Goal: Information Seeking & Learning: Learn about a topic

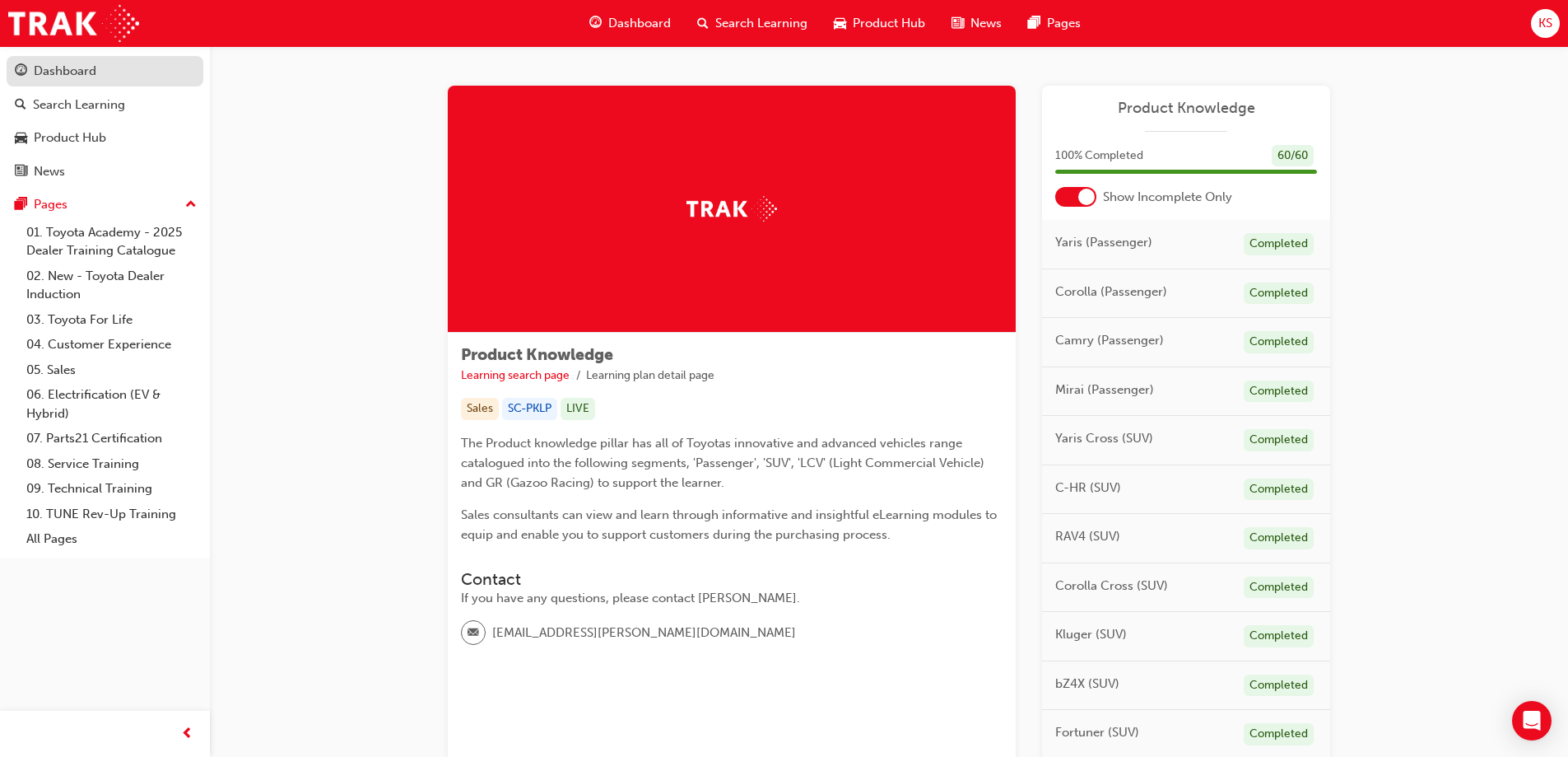
click at [105, 73] on div "Dashboard" at bounding box center [105, 71] width 180 height 21
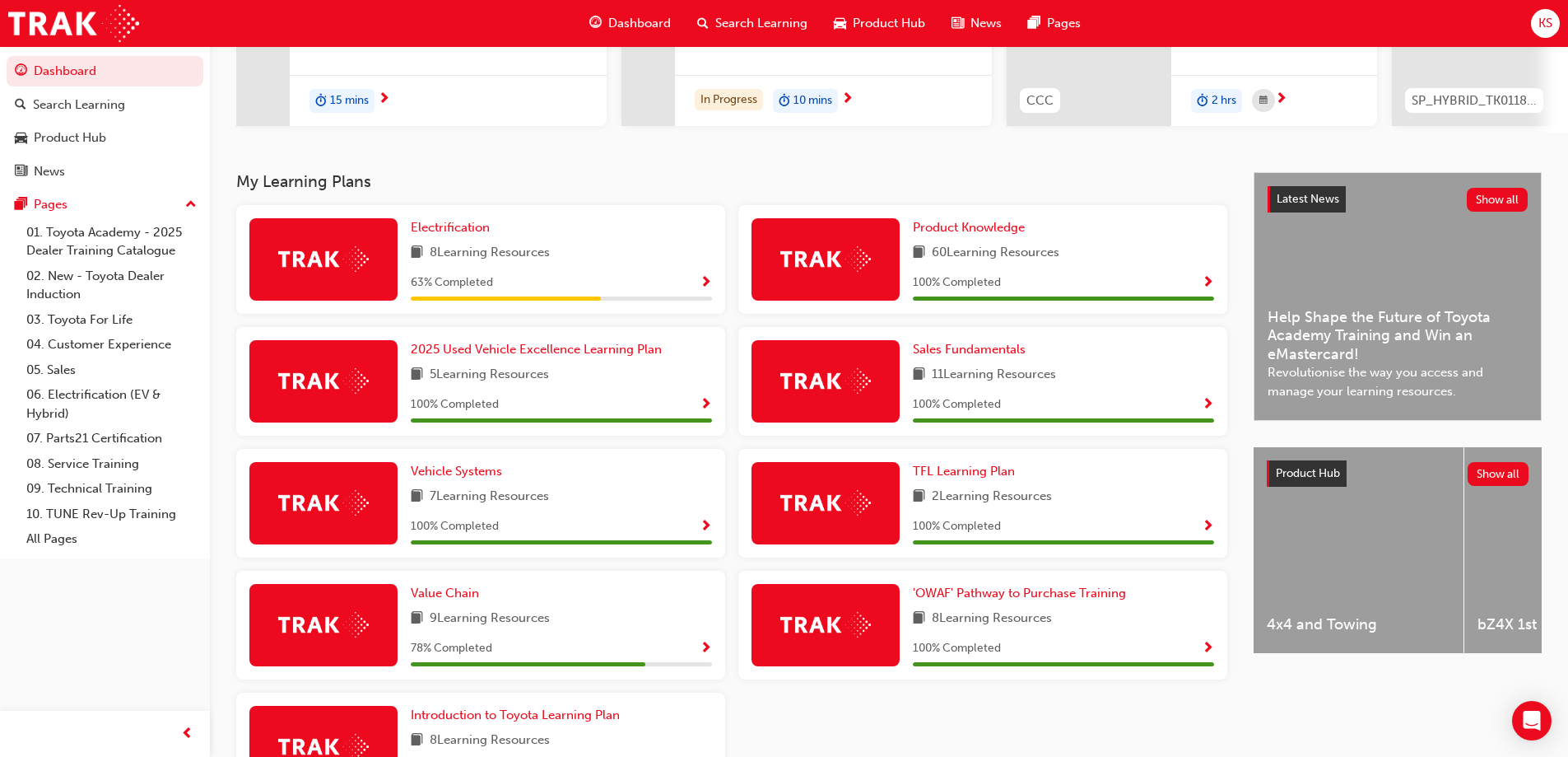
scroll to position [330, 0]
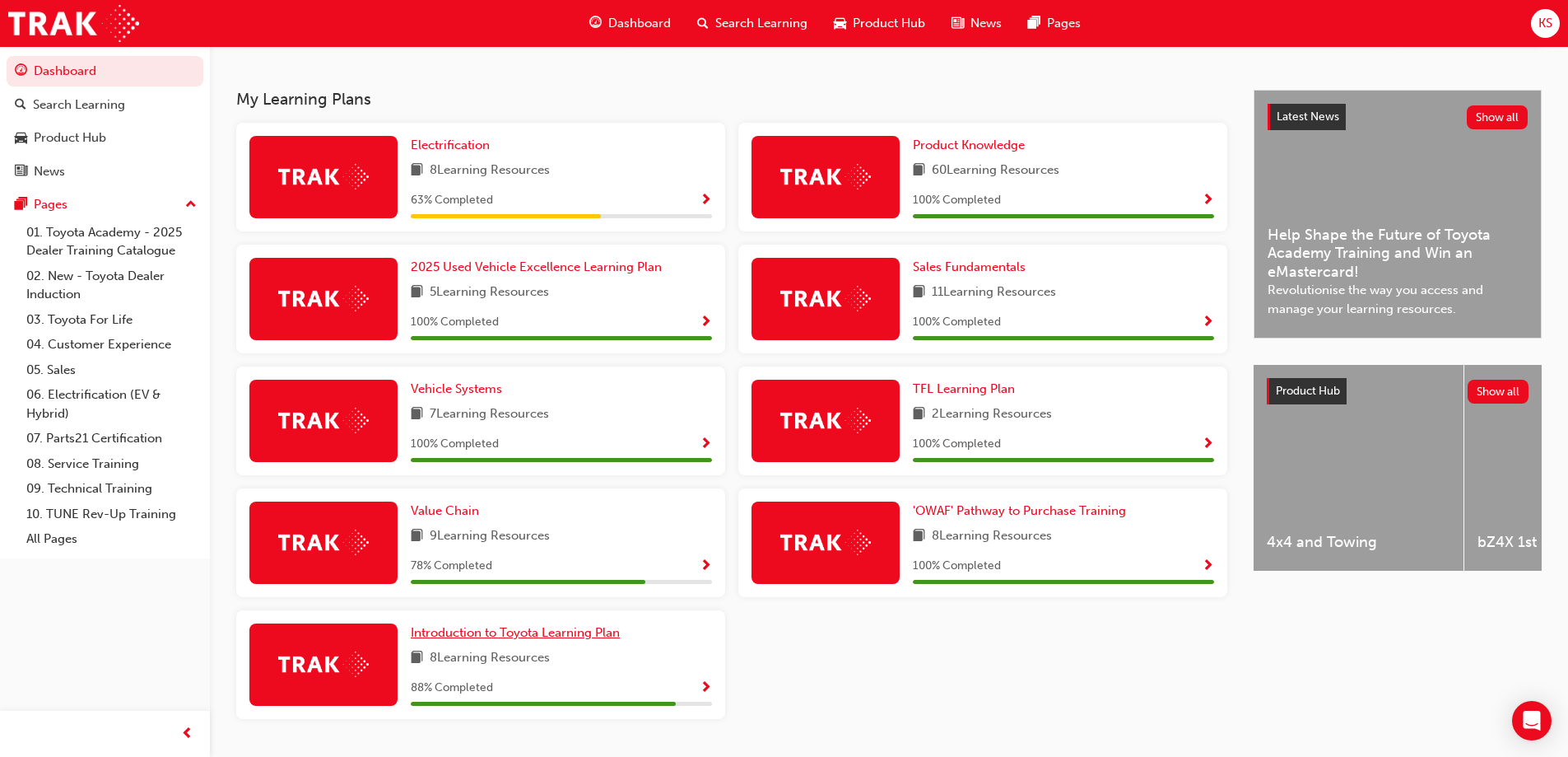
click at [551, 640] on span "Introduction to Toyota Learning Plan" at bounding box center [515, 632] width 209 height 15
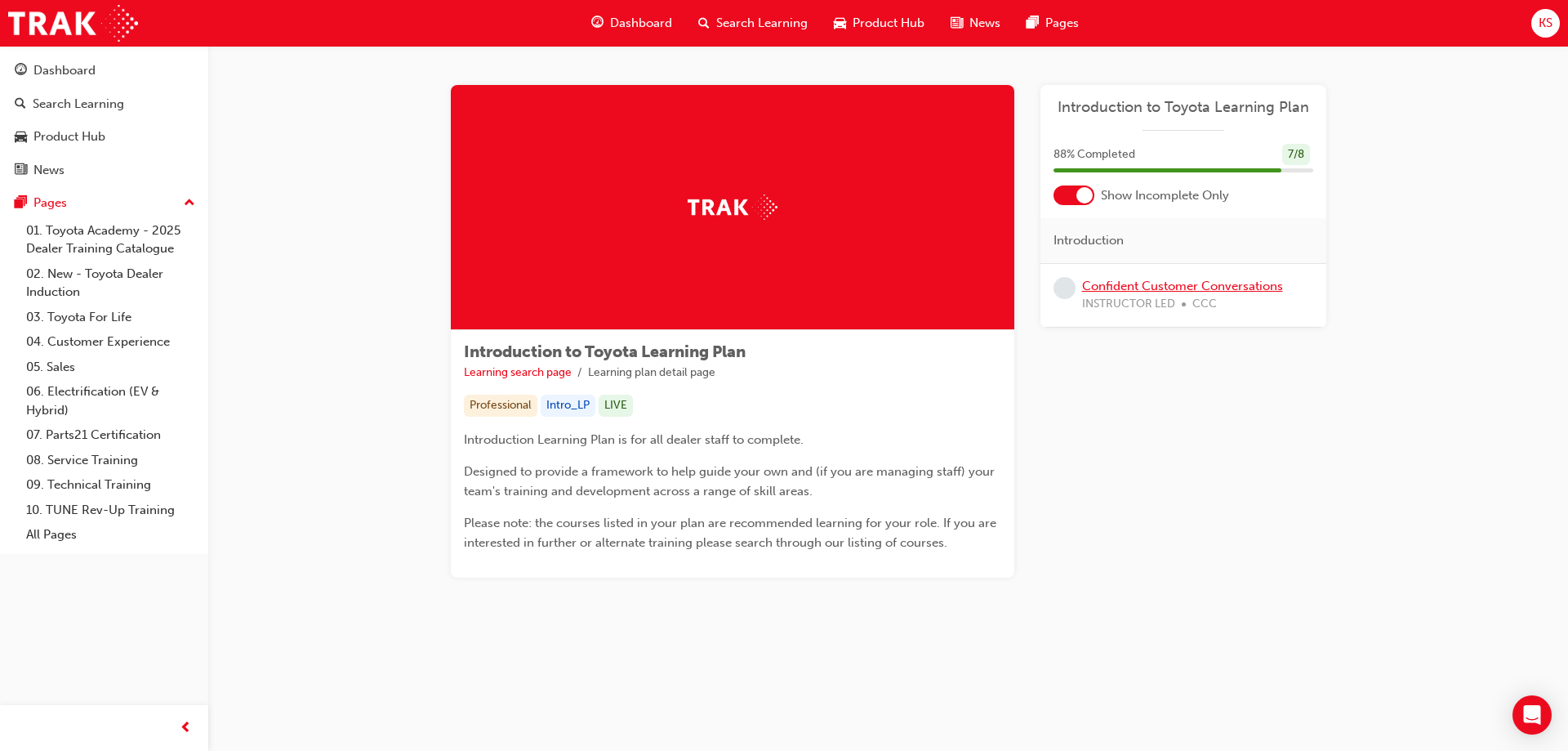
click at [1173, 284] on link "Confident Customer Conversations" at bounding box center [1182, 286] width 201 height 15
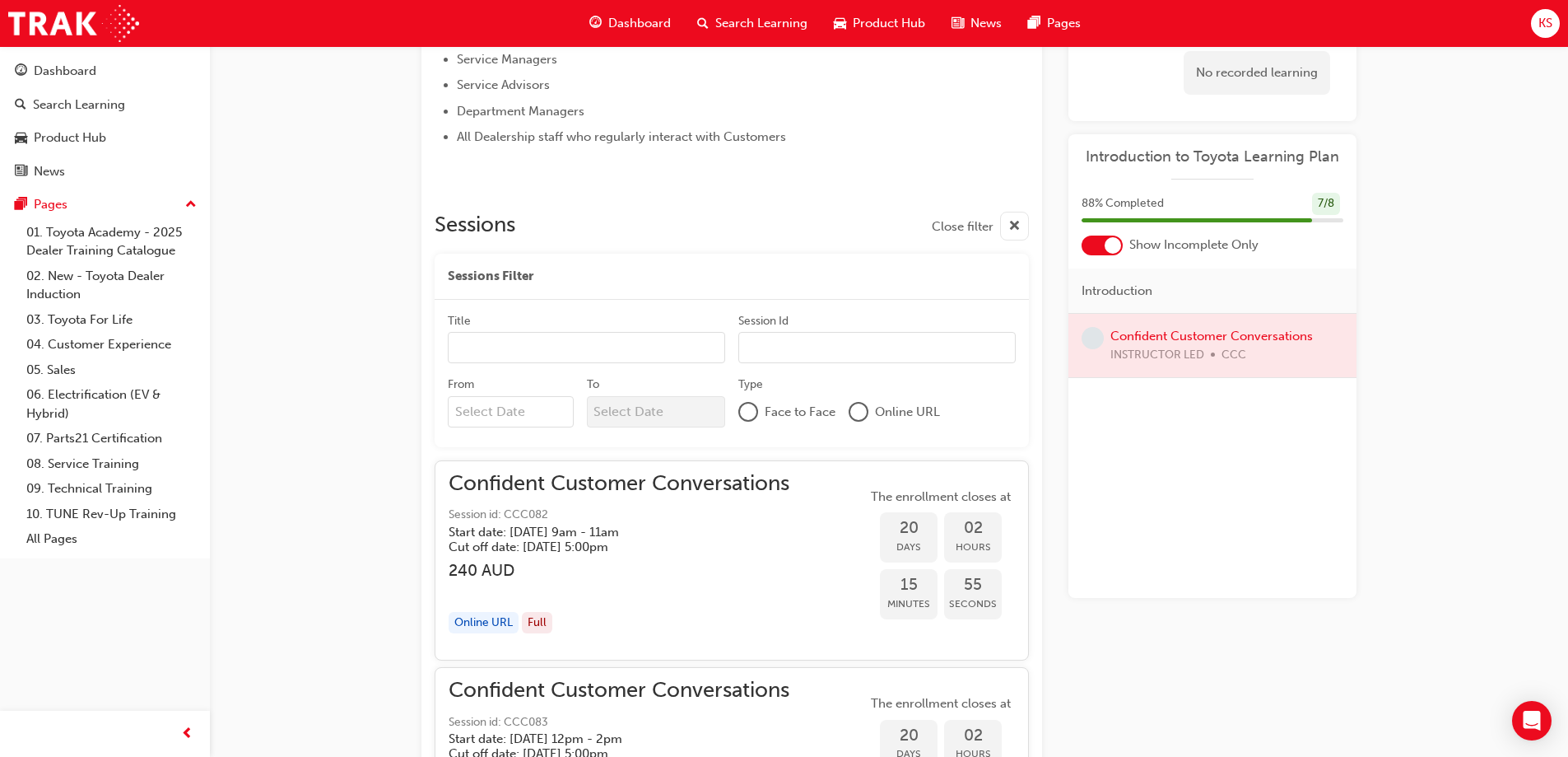
scroll to position [461, 0]
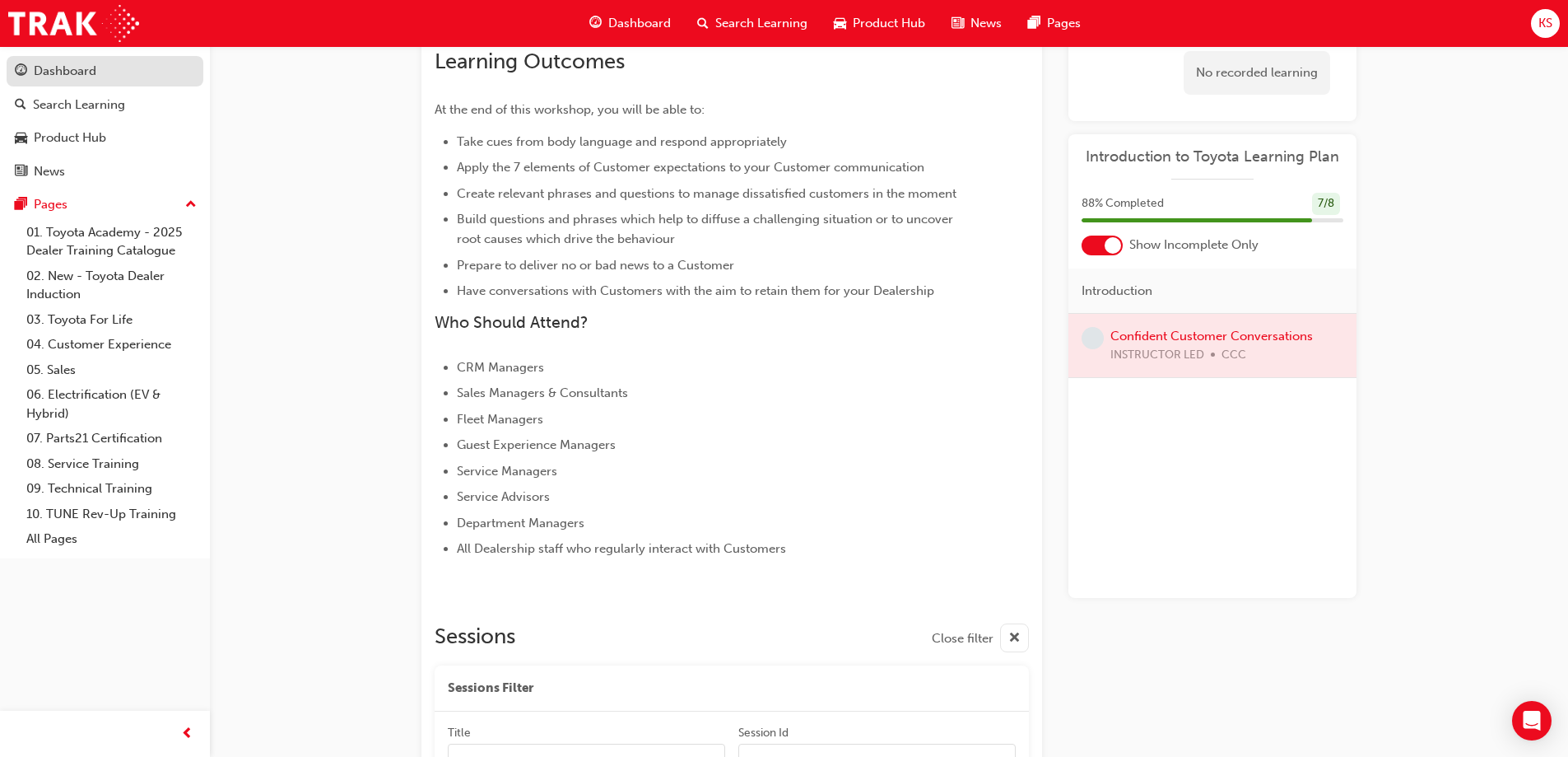
click at [123, 82] on link "Dashboard" at bounding box center [105, 71] width 197 height 31
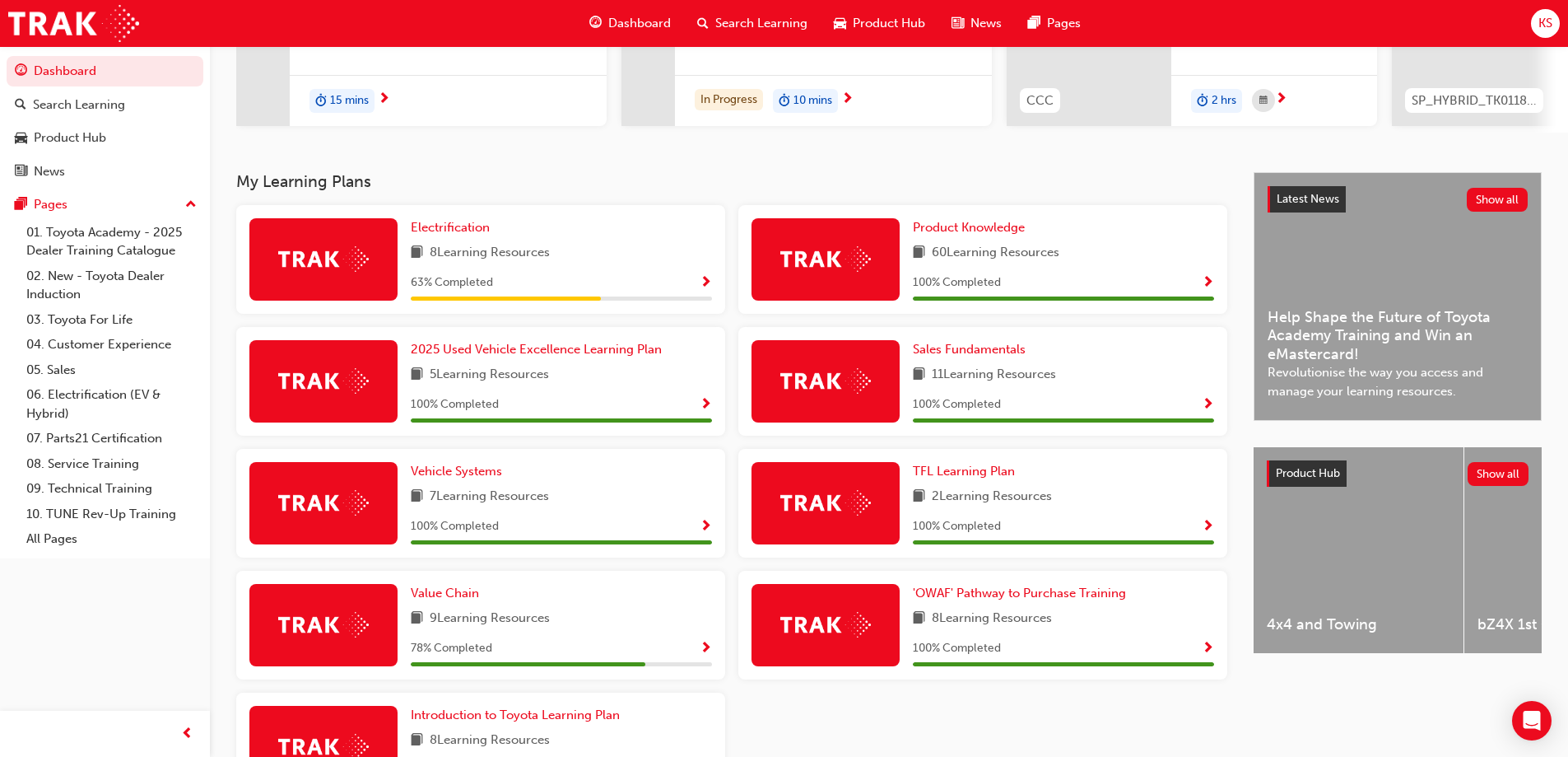
scroll to position [330, 0]
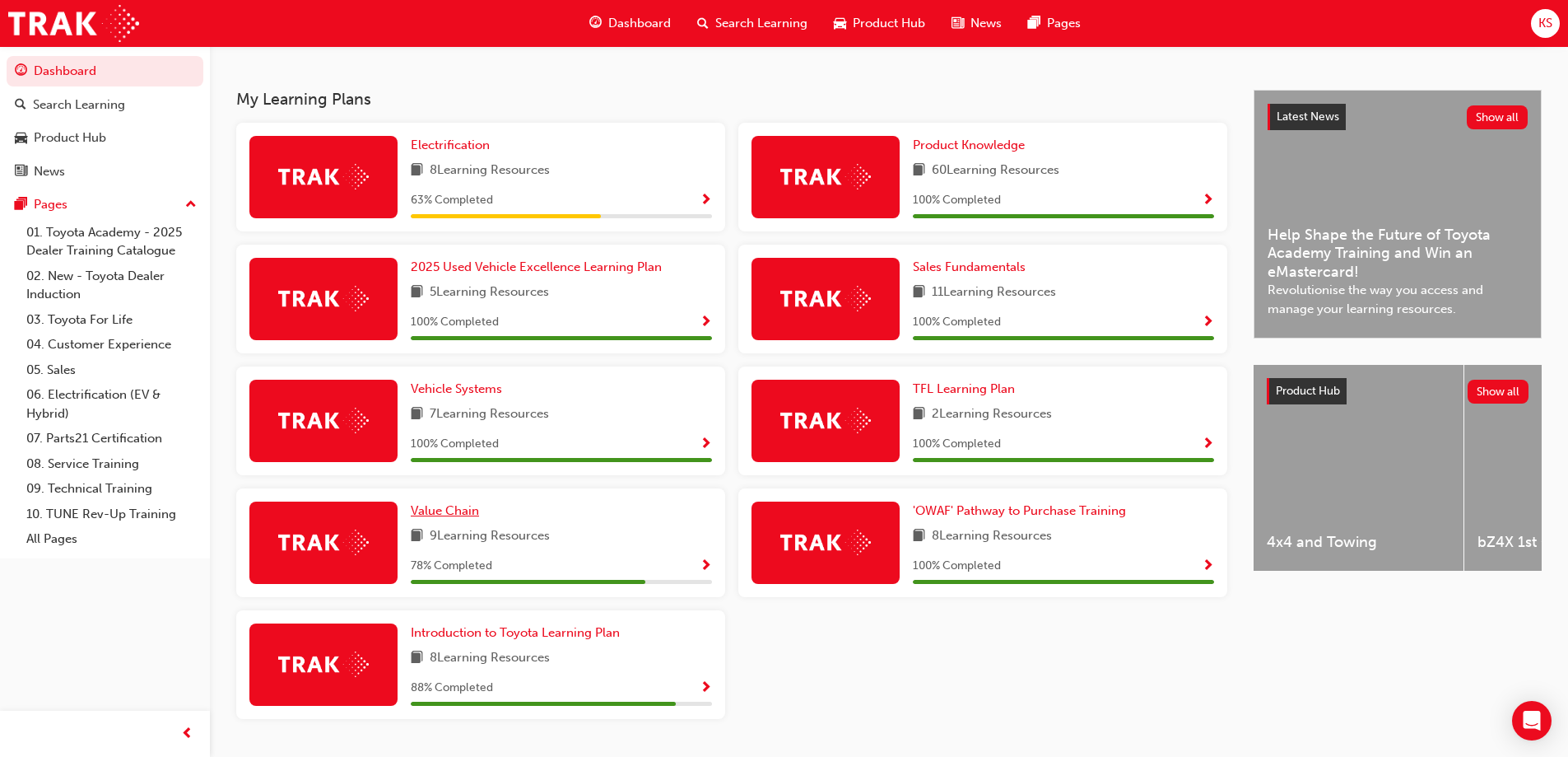
click at [457, 518] on span "Value Chain" at bounding box center [445, 511] width 68 height 15
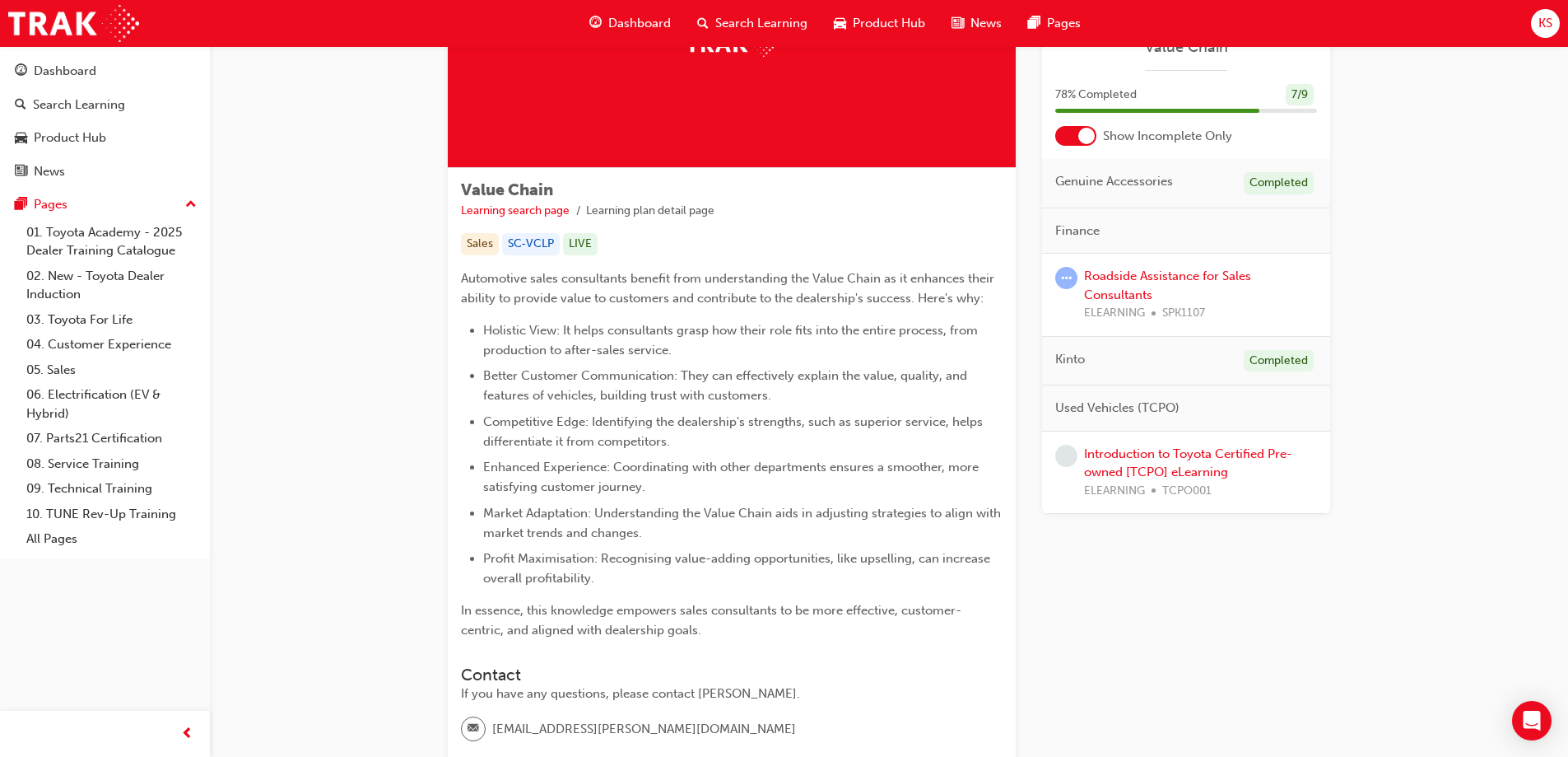
scroll to position [247, 0]
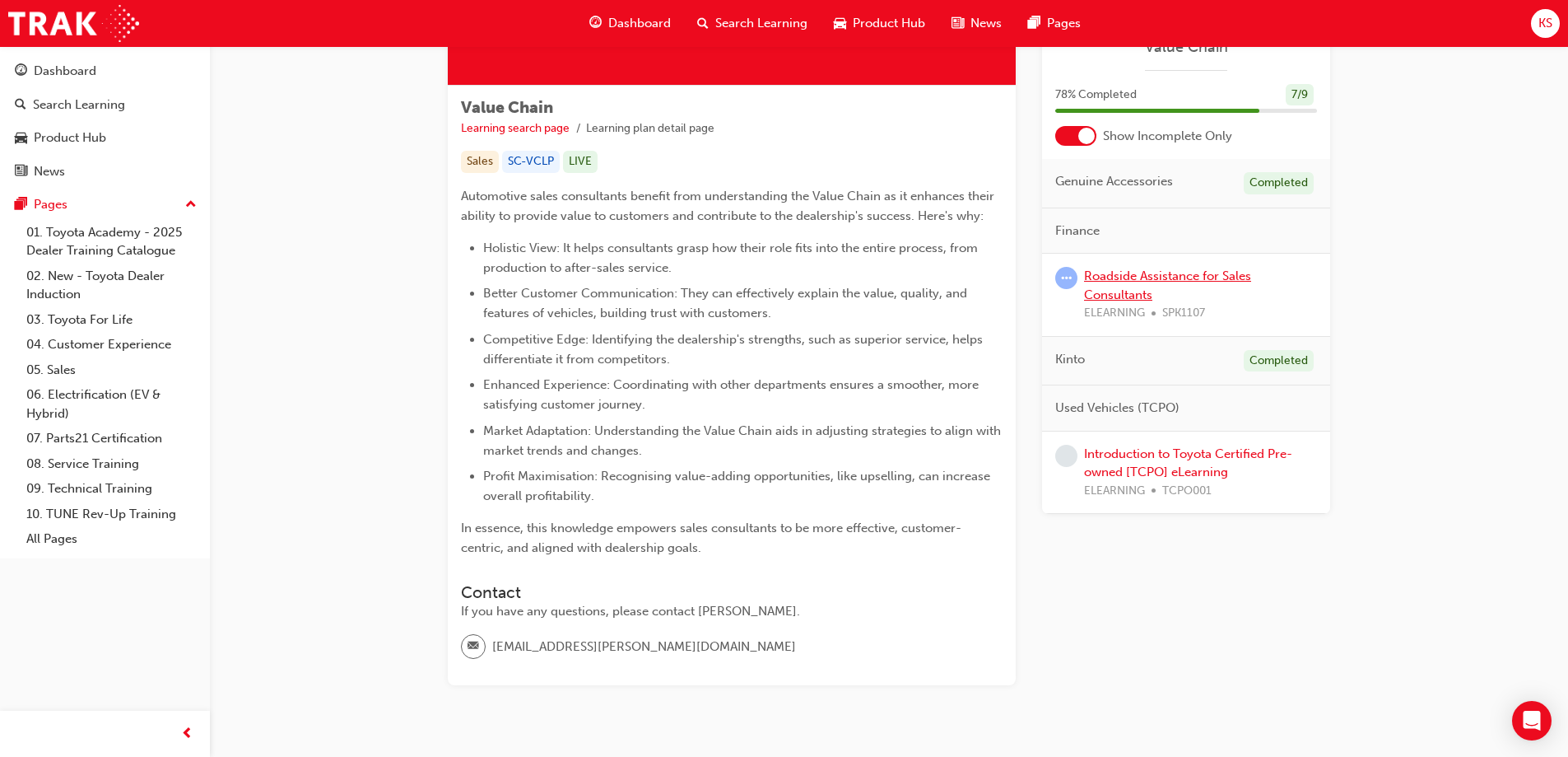
click at [1139, 275] on link "Roadside Assistance for Sales Consultants" at bounding box center [1167, 286] width 167 height 34
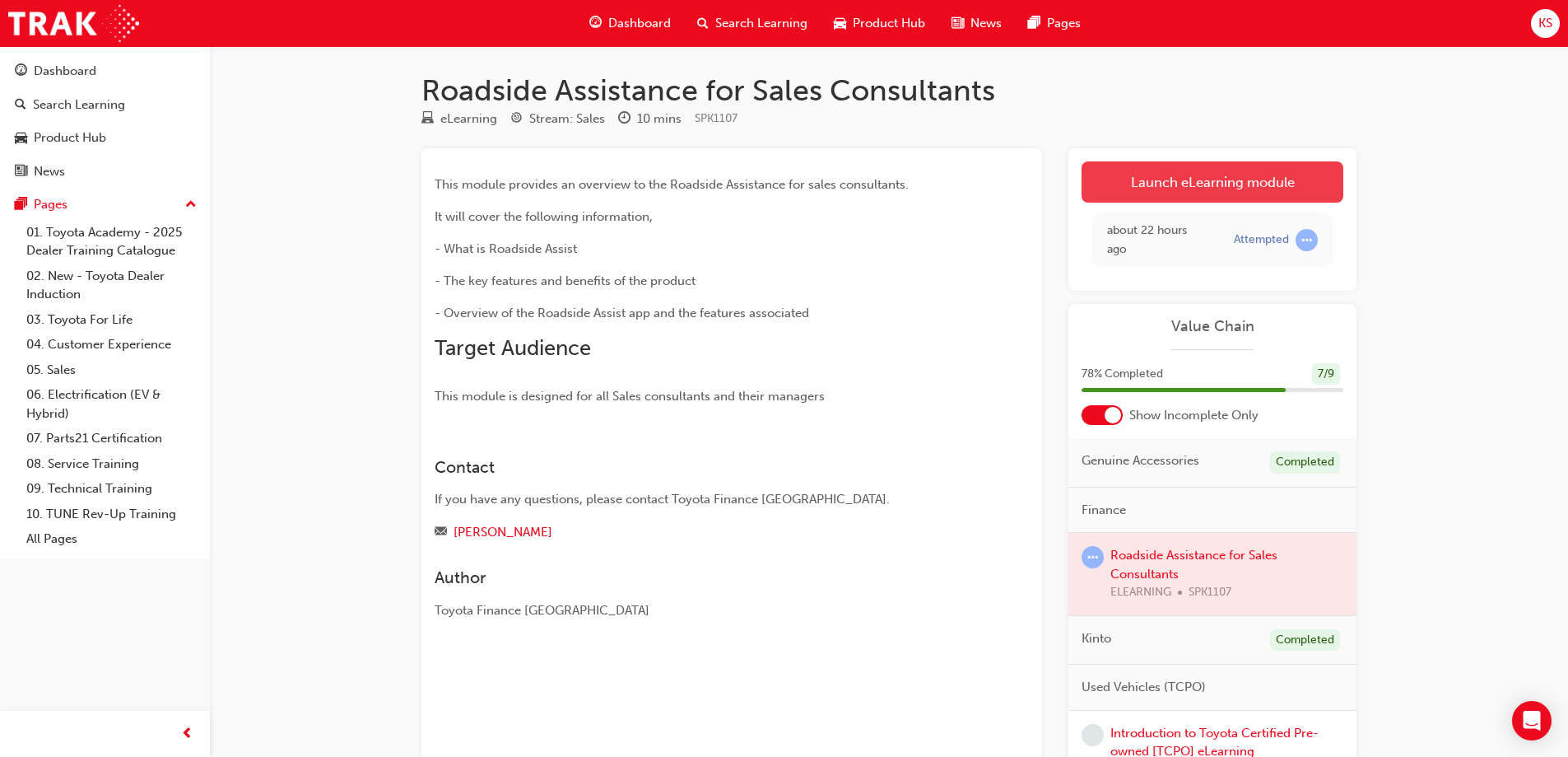
click at [1192, 181] on link "Launch eLearning module" at bounding box center [1212, 182] width 261 height 41
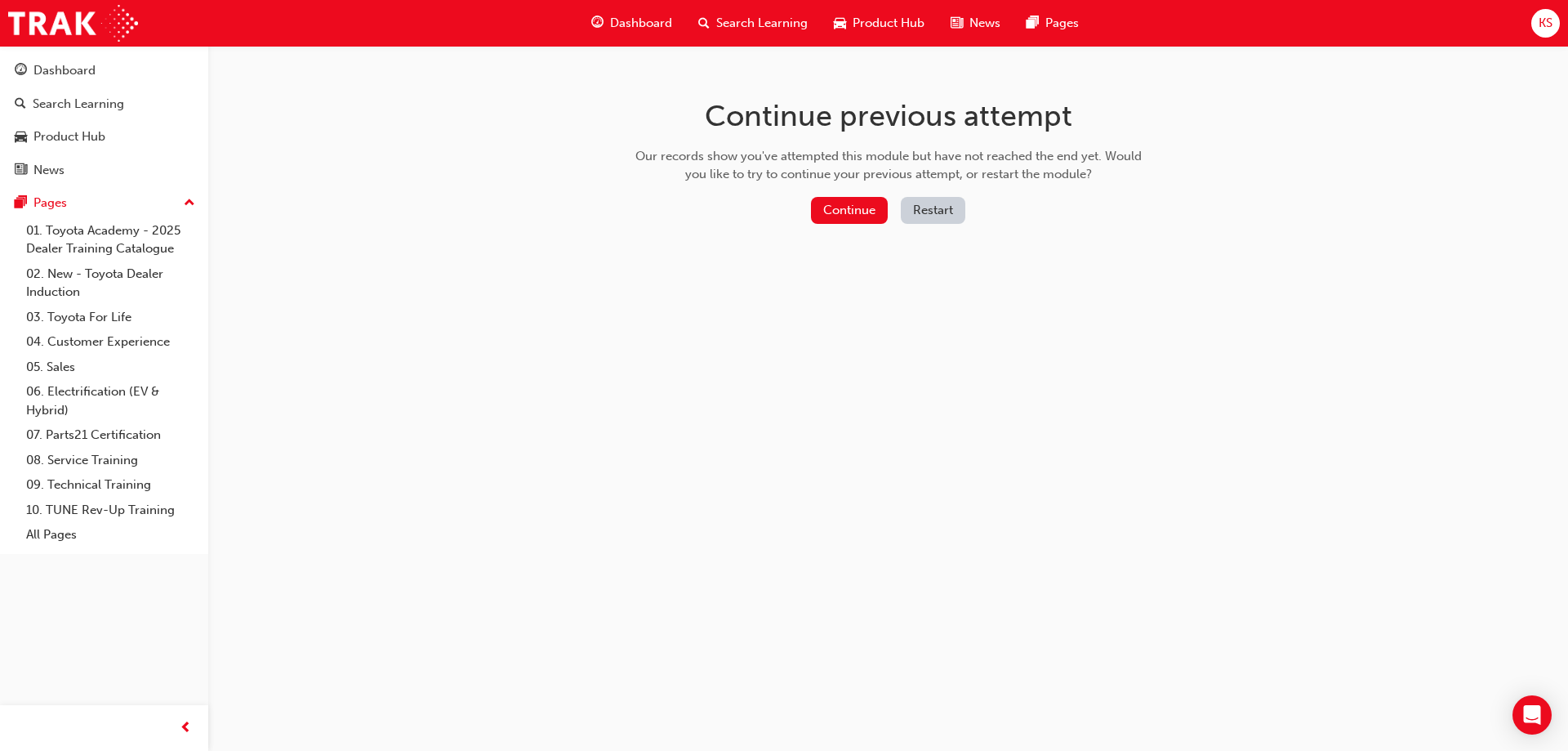
click at [928, 215] on button "Restart" at bounding box center [932, 210] width 64 height 27
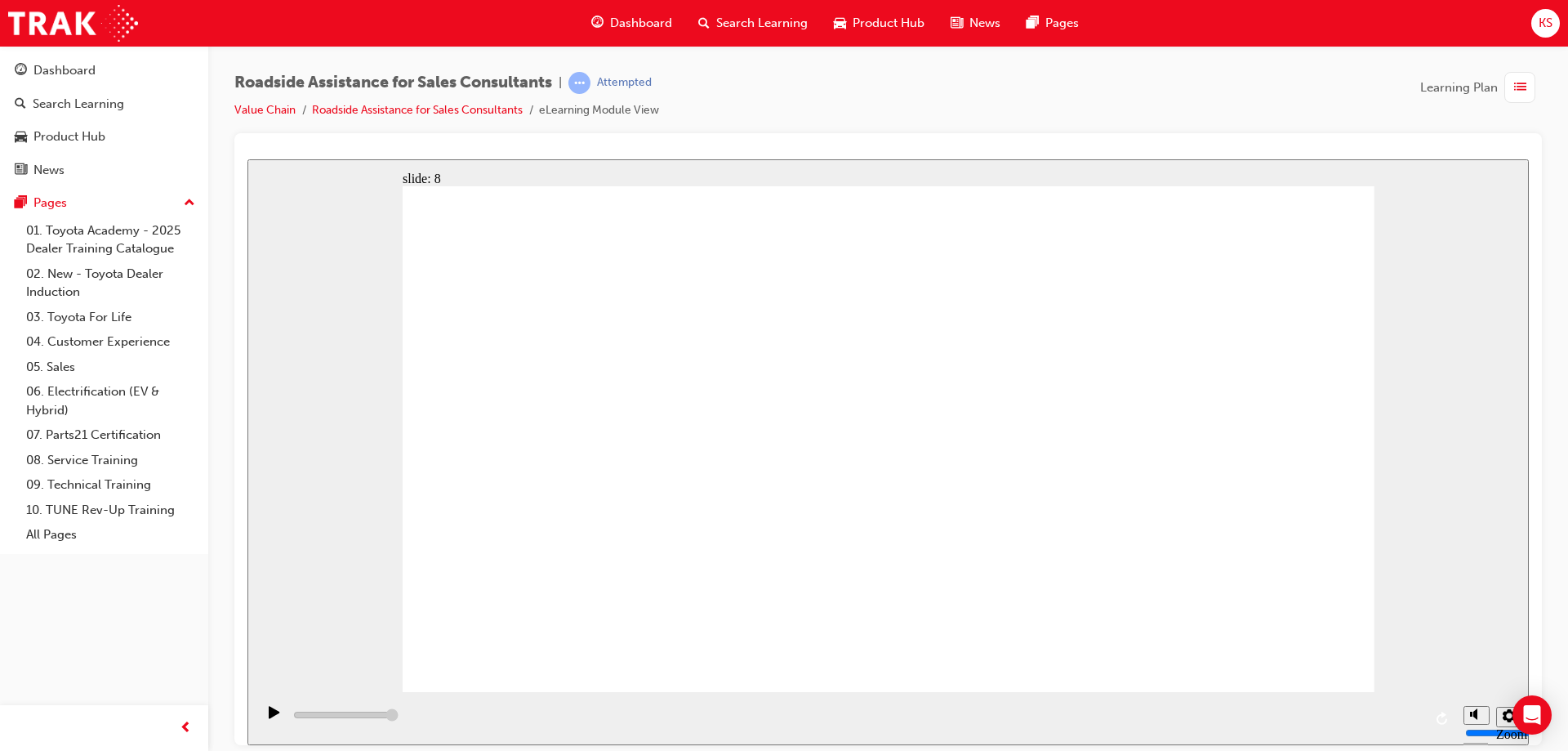
type input "23000"
checkbox input "true"
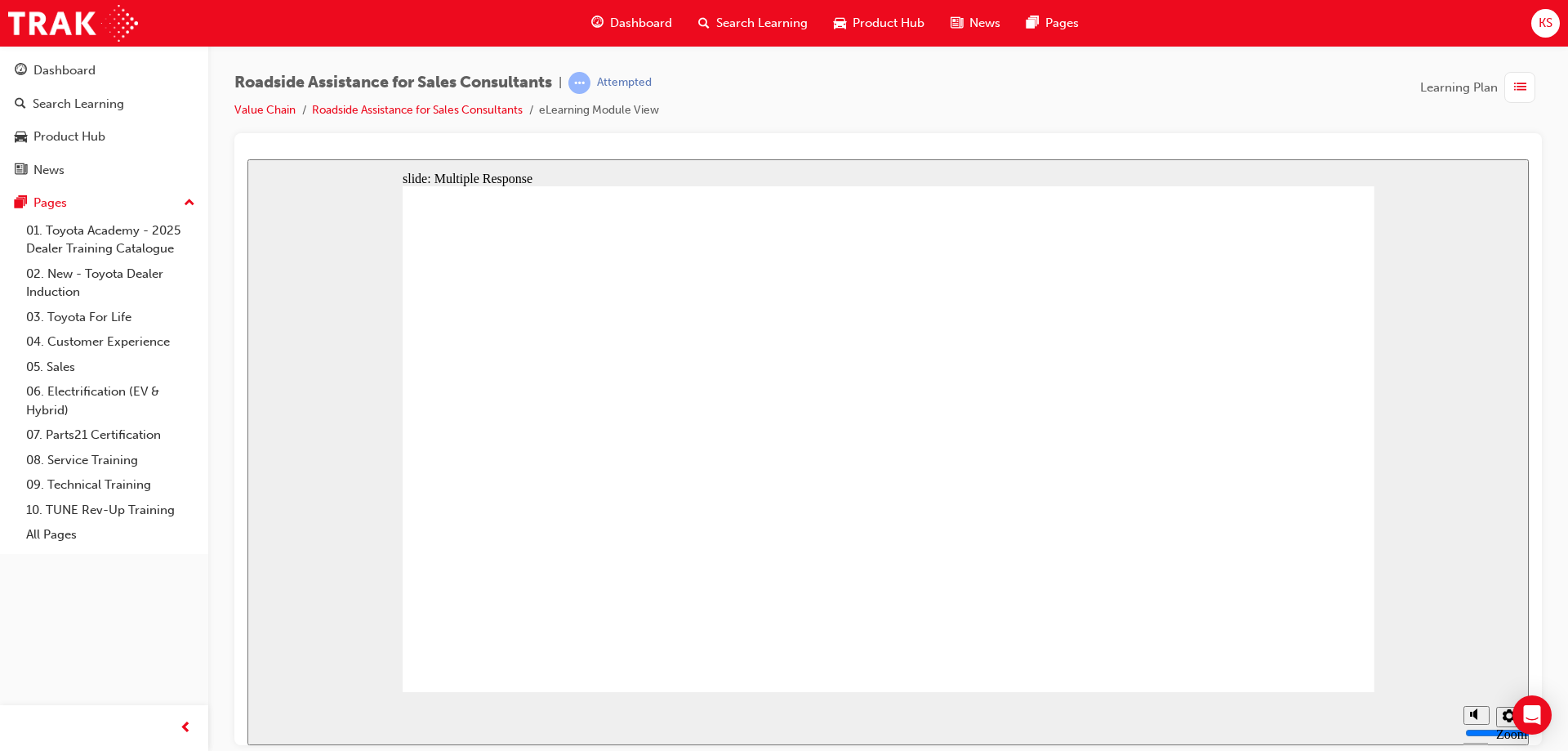
drag, startPoint x: 815, startPoint y: 354, endPoint x: 815, endPoint y: 426, distance: 72.0
checkbox input "true"
checkbox input "false"
checkbox input "true"
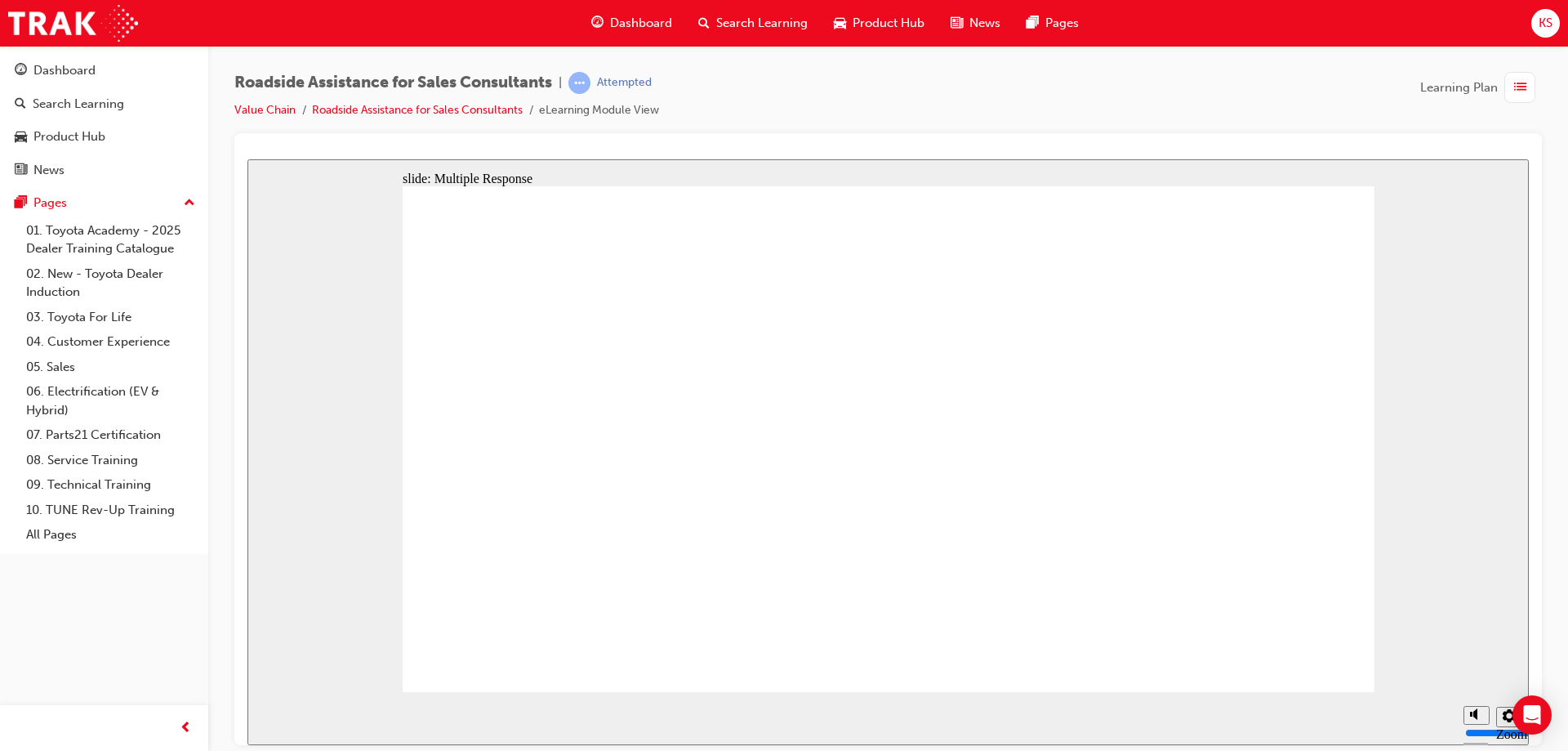
checkbox input "true"
drag, startPoint x: 576, startPoint y: 445, endPoint x: 1251, endPoint y: 610, distance: 694.9
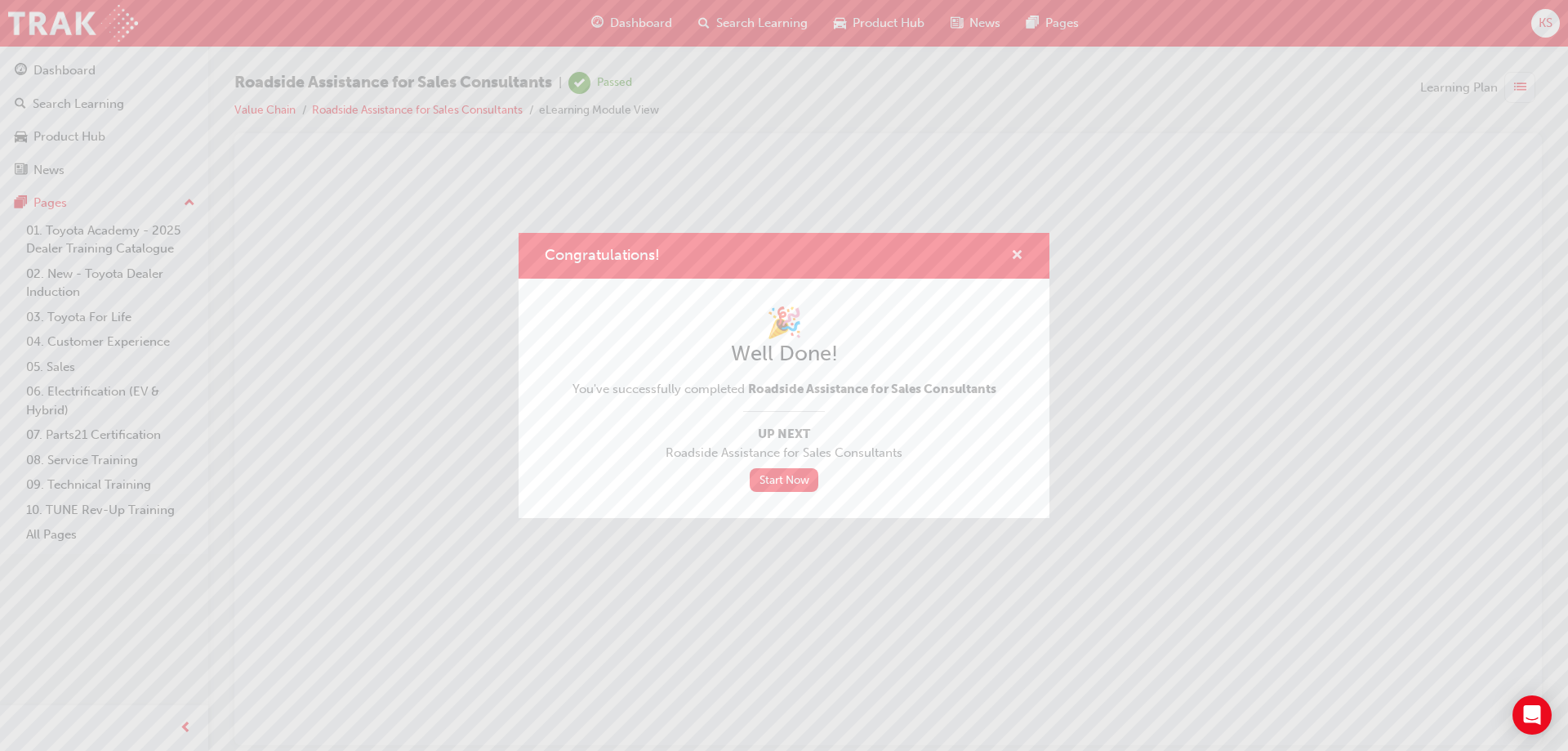
click at [1015, 255] on span "cross-icon" at bounding box center [1017, 257] width 12 height 15
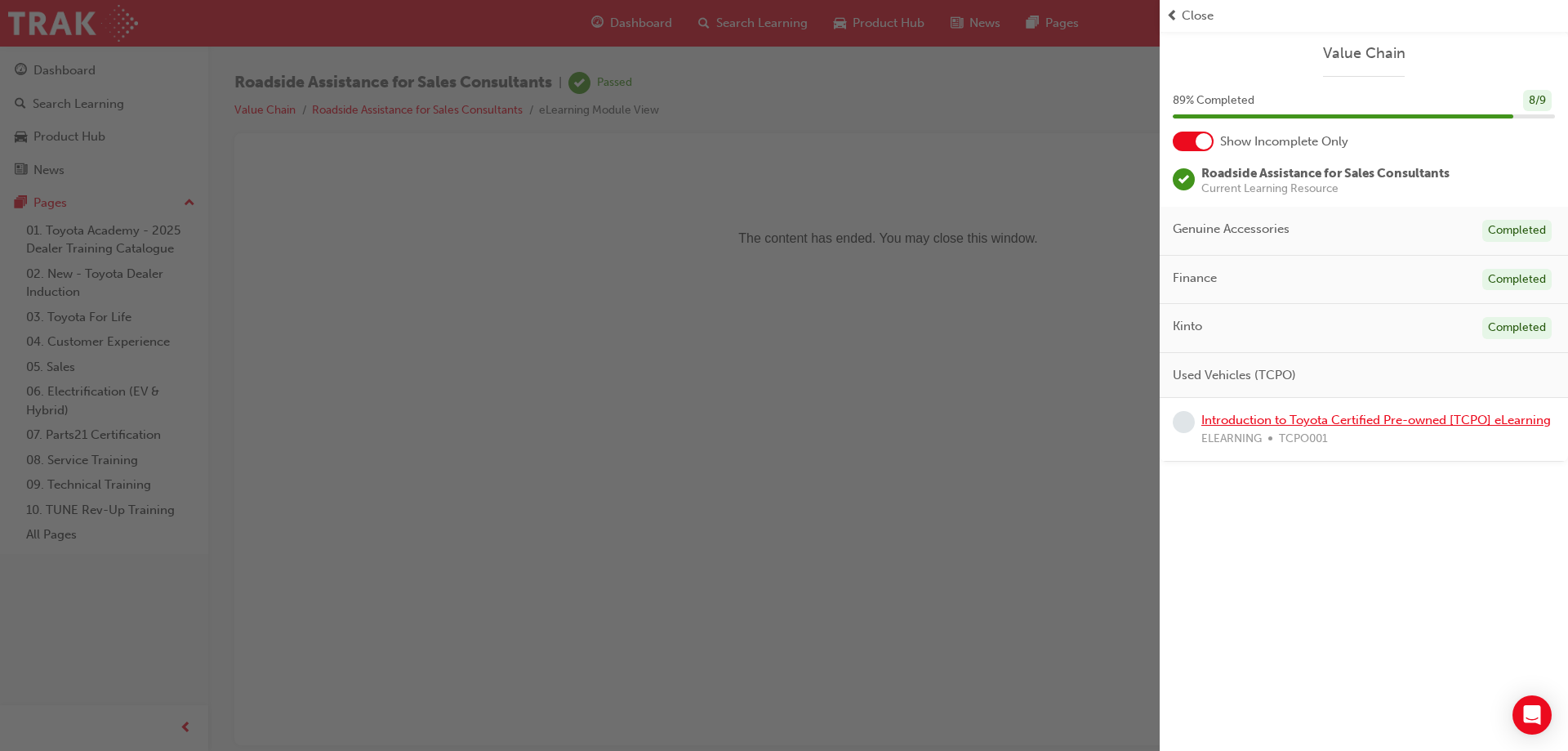
click at [1247, 417] on link "Introduction to Toyota Certified Pre-owned [TCPO] eLearning" at bounding box center [1377, 420] width 349 height 15
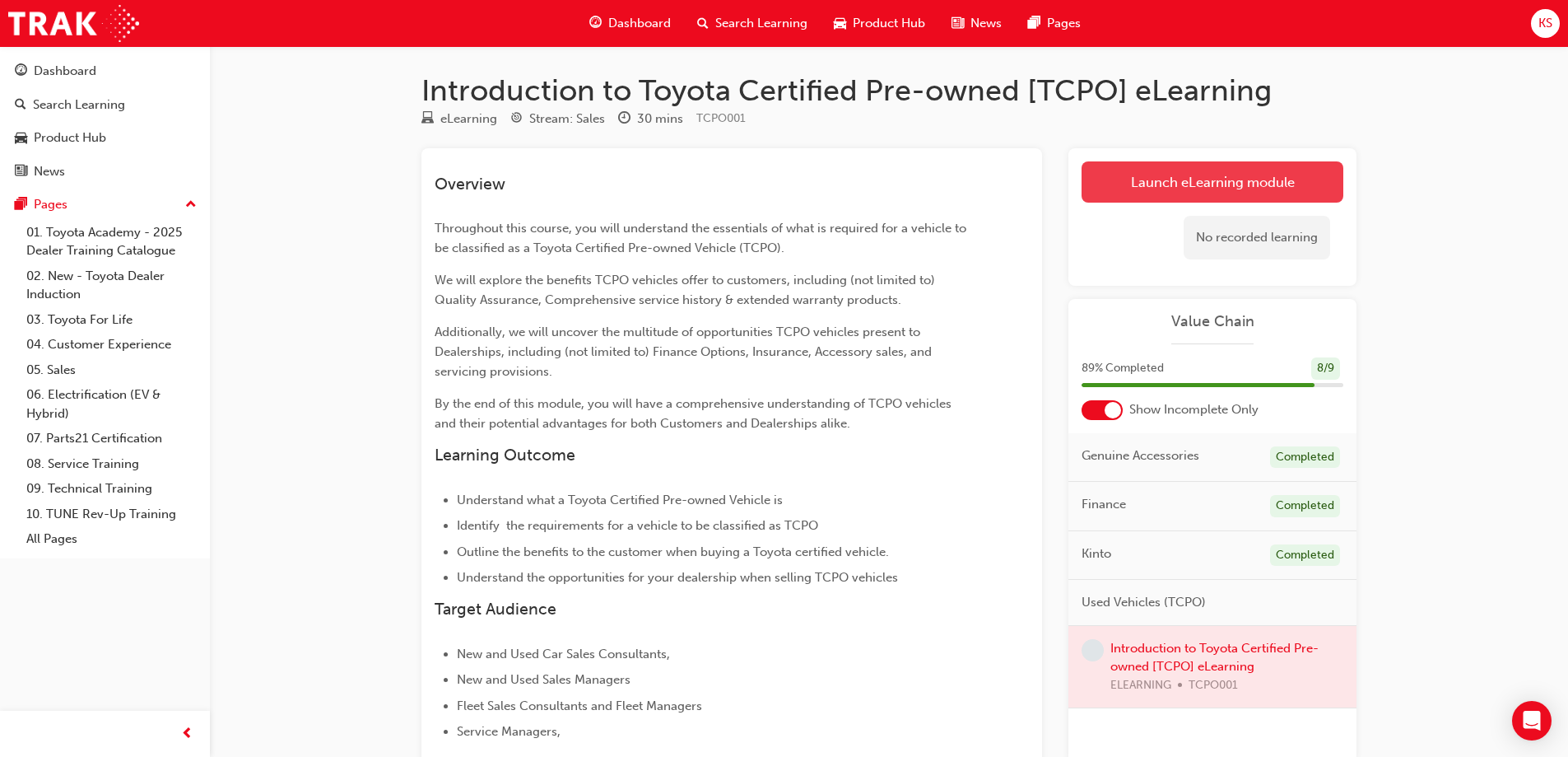
click at [1208, 180] on link "Launch eLearning module" at bounding box center [1212, 182] width 261 height 41
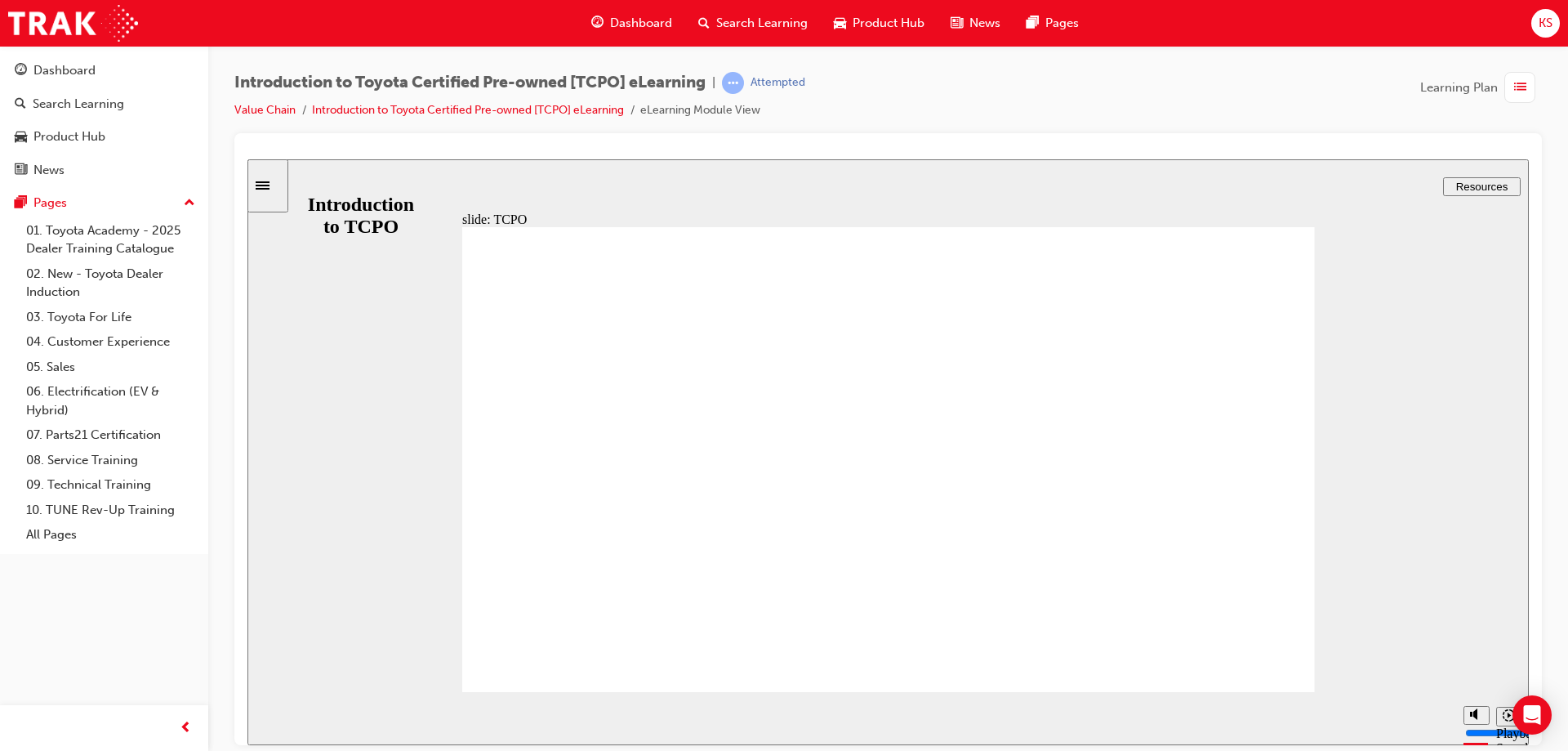
type input "35200"
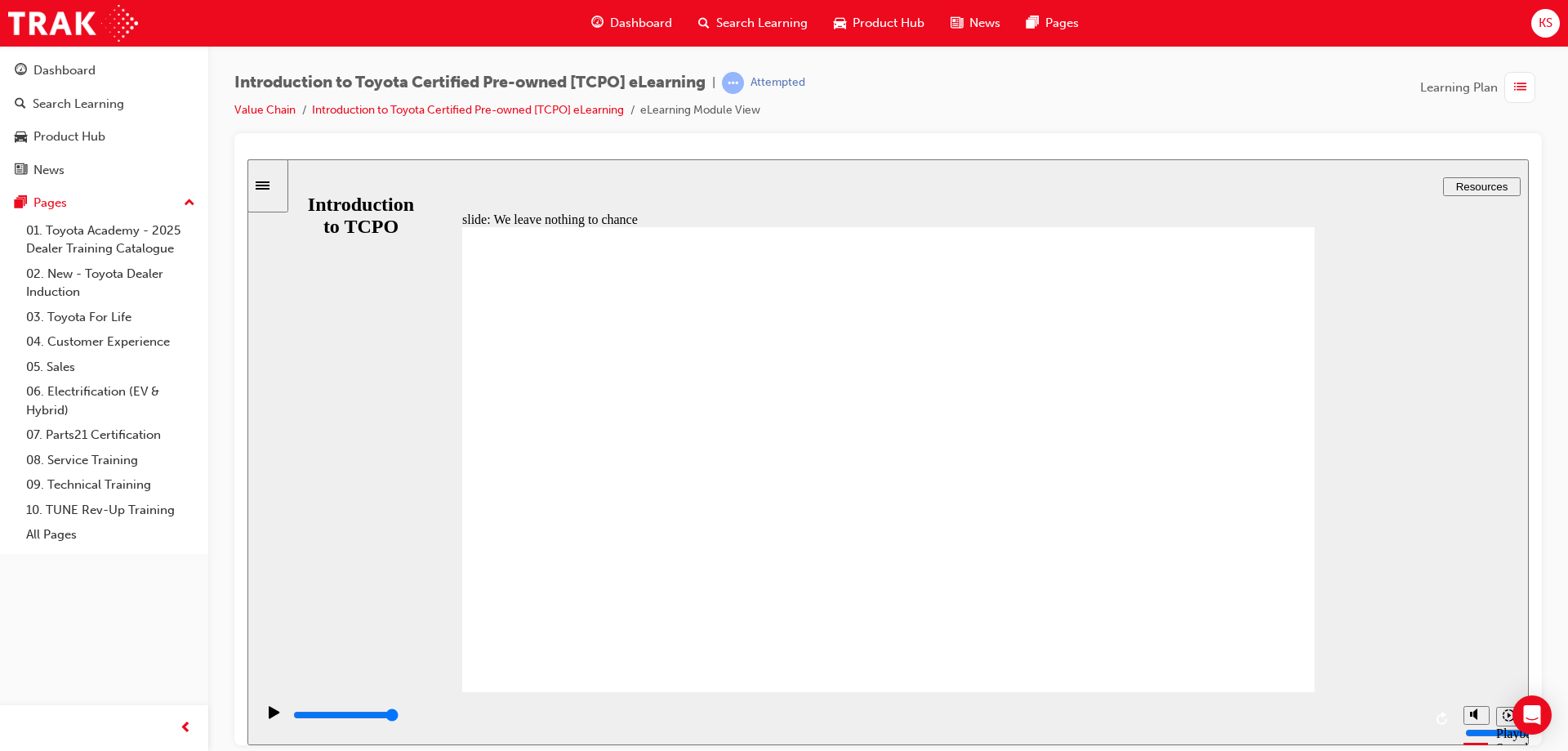
drag, startPoint x: 813, startPoint y: 84, endPoint x: 876, endPoint y: 81, distance: 63.1
click at [876, 81] on div "Introduction to Toyota Certified Pre-owned [TCPO] eLearning | Attempted Value C…" at bounding box center [888, 102] width 1308 height 61
click at [1008, 80] on div "Introduction to Toyota Certified Pre-owned [TCPO] eLearning | Attempted Value C…" at bounding box center [888, 102] width 1308 height 61
click at [1355, 264] on div "slide: We leave nothing to chance Benefits to a Customer Rectangle 5 Toyota Ins…" at bounding box center [888, 451] width 1282 height 586
